Goal: Navigation & Orientation: Go to known website

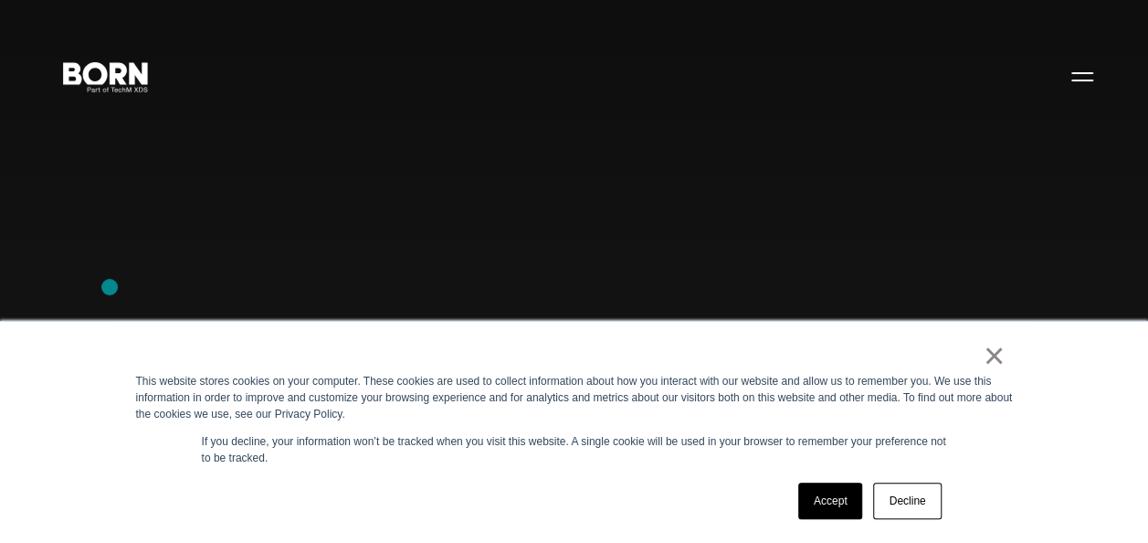
click at [110, 287] on div "Combining creative, content, and commerce to drive change. Imagine, build, and …" at bounding box center [574, 271] width 1148 height 543
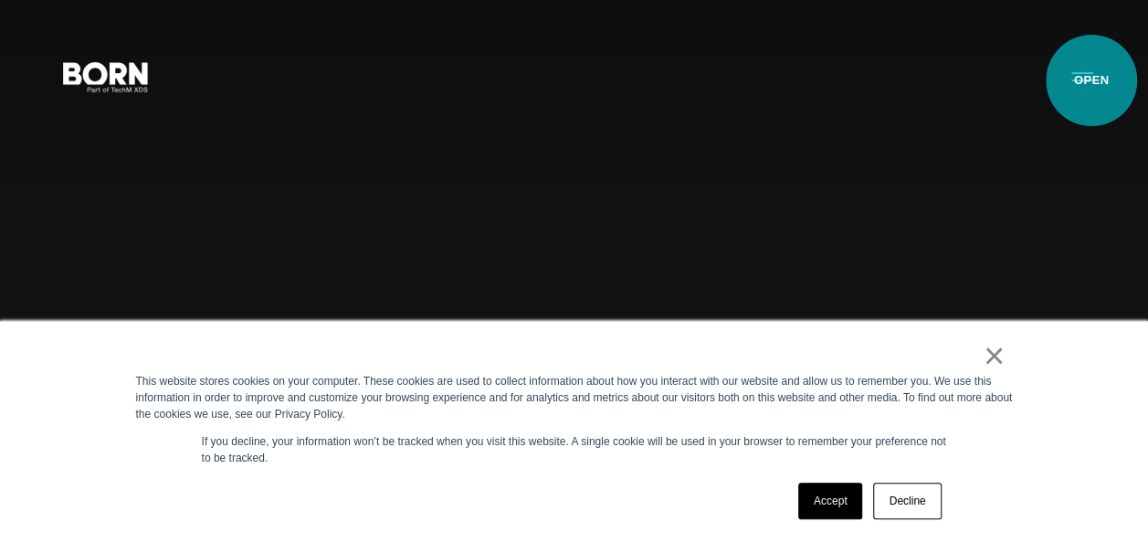
click at [1092, 80] on button "Primary Menu" at bounding box center [1083, 76] width 44 height 38
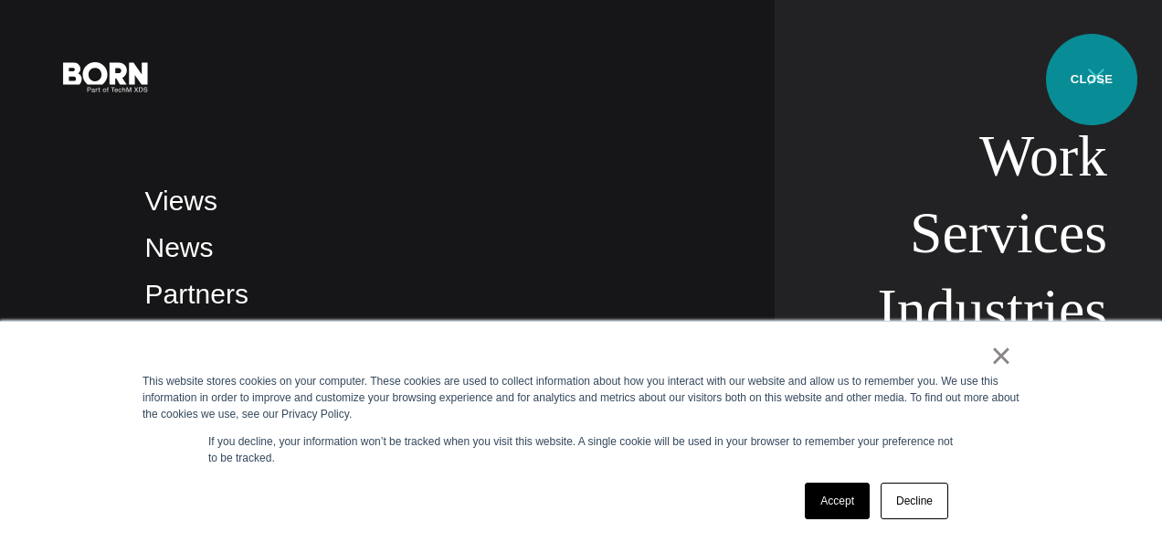
click at [1092, 79] on button "Primary Menu" at bounding box center [1096, 76] width 44 height 38
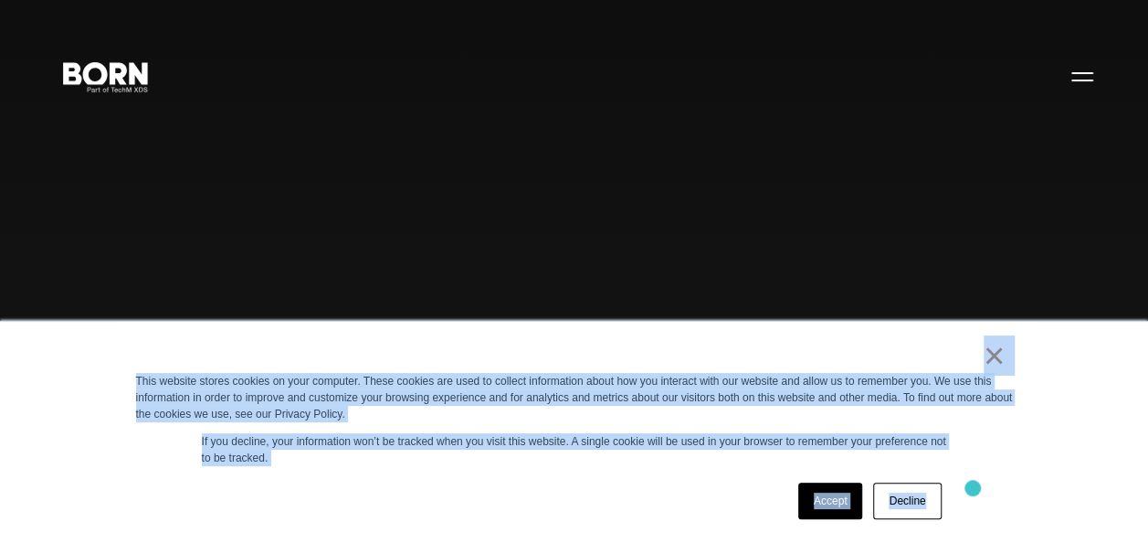
drag, startPoint x: 901, startPoint y: 351, endPoint x: 973, endPoint y: 488, distance: 154.9
click at [973, 488] on div "× This website stores cookies on your computer. These cookies are used to colle…" at bounding box center [574, 432] width 913 height 221
click at [590, 480] on div "Accept Decline" at bounding box center [541, 501] width 811 height 48
drag, startPoint x: 911, startPoint y: 345, endPoint x: 1005, endPoint y: 492, distance: 174.6
click at [1005, 492] on div "× This website stores cookies on your computer. These cookies are used to colle…" at bounding box center [574, 432] width 913 height 221
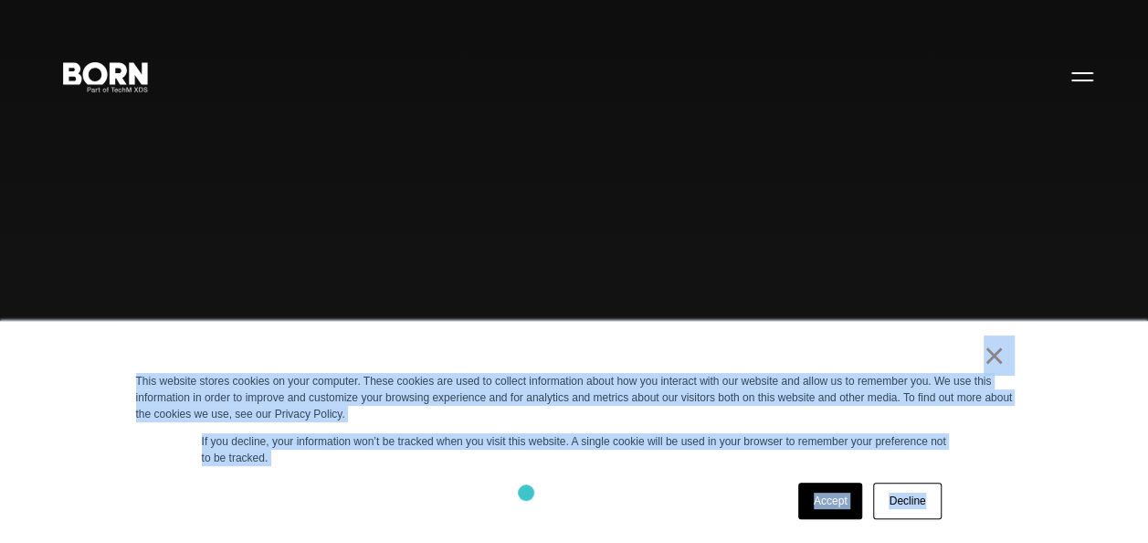
click at [525, 493] on div "Accept Decline" at bounding box center [541, 501] width 811 height 48
drag, startPoint x: 943, startPoint y: 340, endPoint x: 1027, endPoint y: 482, distance: 165.4
click at [1027, 482] on div "× This website stores cookies on your computer. These cookies are used to colle…" at bounding box center [574, 432] width 913 height 221
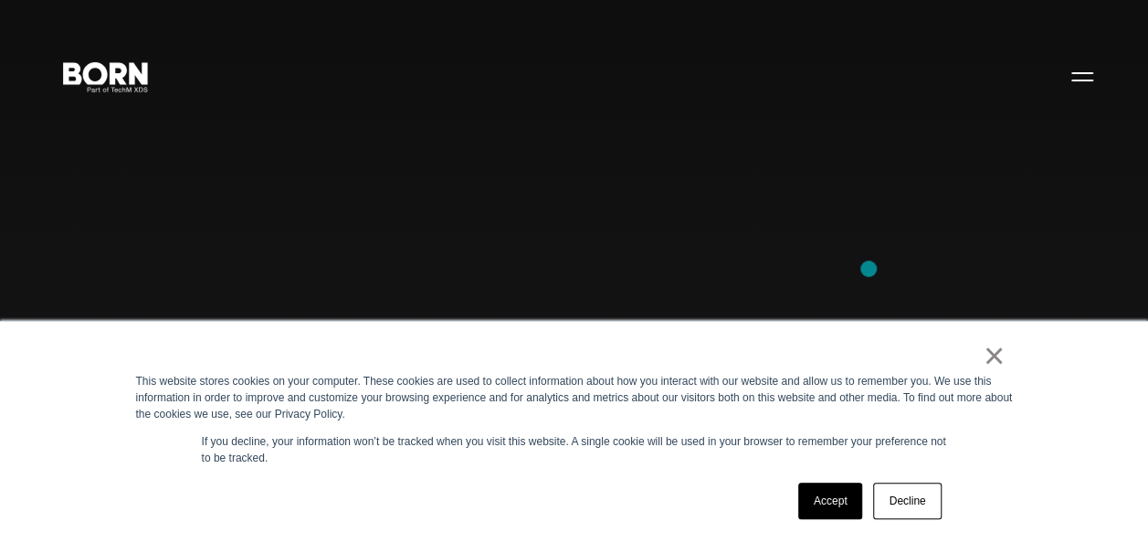
click at [869, 269] on div "Combining creative, content, and commerce to drive change. Imagine, build, and …" at bounding box center [574, 271] width 1148 height 543
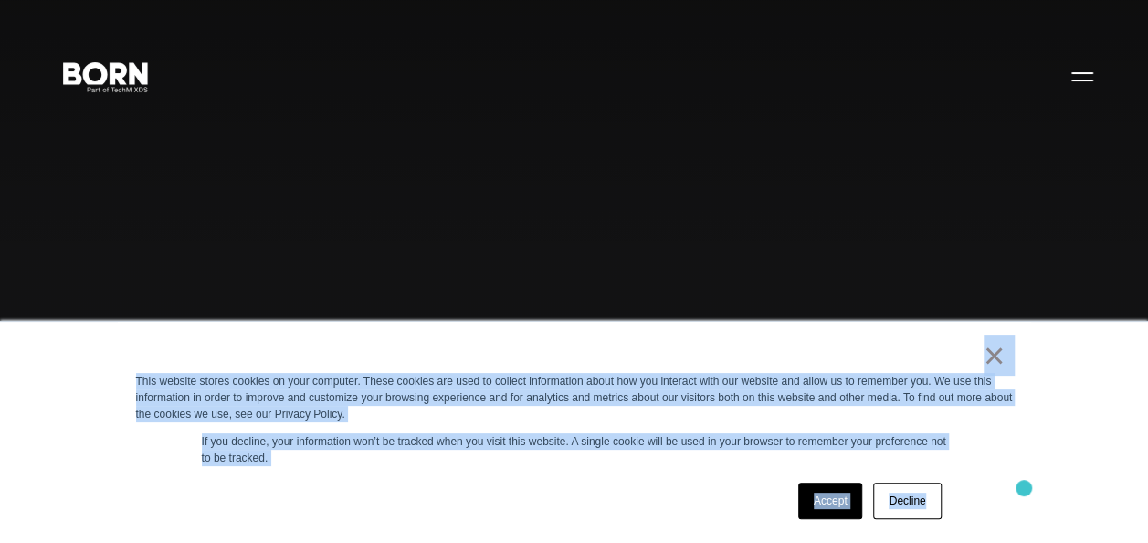
drag, startPoint x: 970, startPoint y: 358, endPoint x: 1024, endPoint y: 488, distance: 140.5
click at [1024, 488] on div "× This website stores cookies on your computer. These cookies are used to colle…" at bounding box center [574, 432] width 913 height 221
click at [536, 482] on div "Accept Decline" at bounding box center [541, 501] width 811 height 48
drag, startPoint x: 904, startPoint y: 340, endPoint x: 1036, endPoint y: 482, distance: 193.9
click at [1036, 482] on div "× This website stores cookies on your computer. These cookies are used to colle…" at bounding box center [574, 432] width 1148 height 222
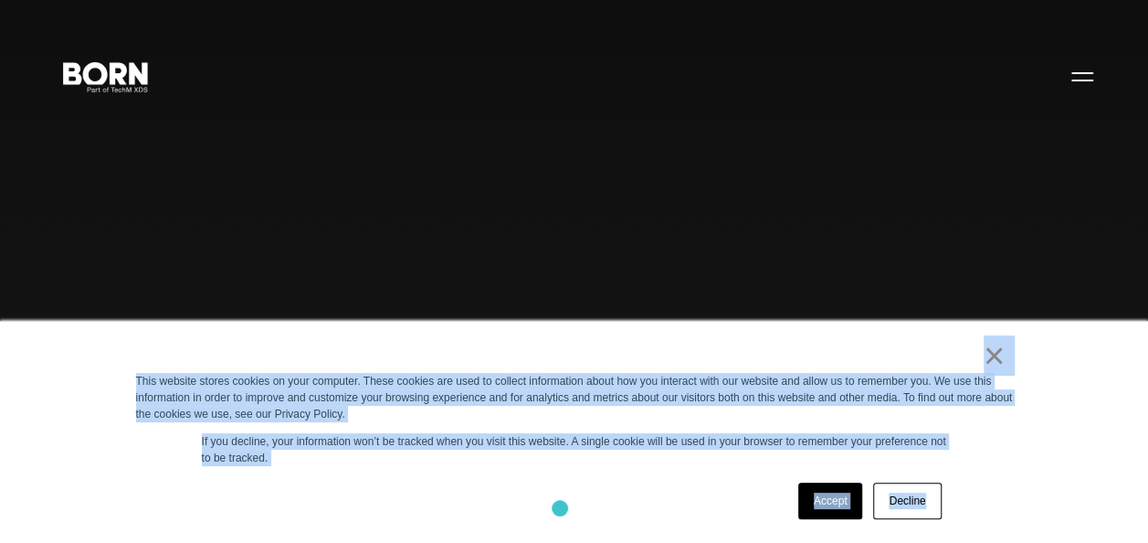
click at [560, 508] on div "Accept Decline" at bounding box center [541, 501] width 811 height 48
drag, startPoint x: 901, startPoint y: 360, endPoint x: 1007, endPoint y: 502, distance: 176.9
click at [1007, 502] on div "× This website stores cookies on your computer. These cookies are used to colle…" at bounding box center [574, 432] width 913 height 221
click at [632, 512] on div "Accept Decline" at bounding box center [541, 501] width 811 height 48
